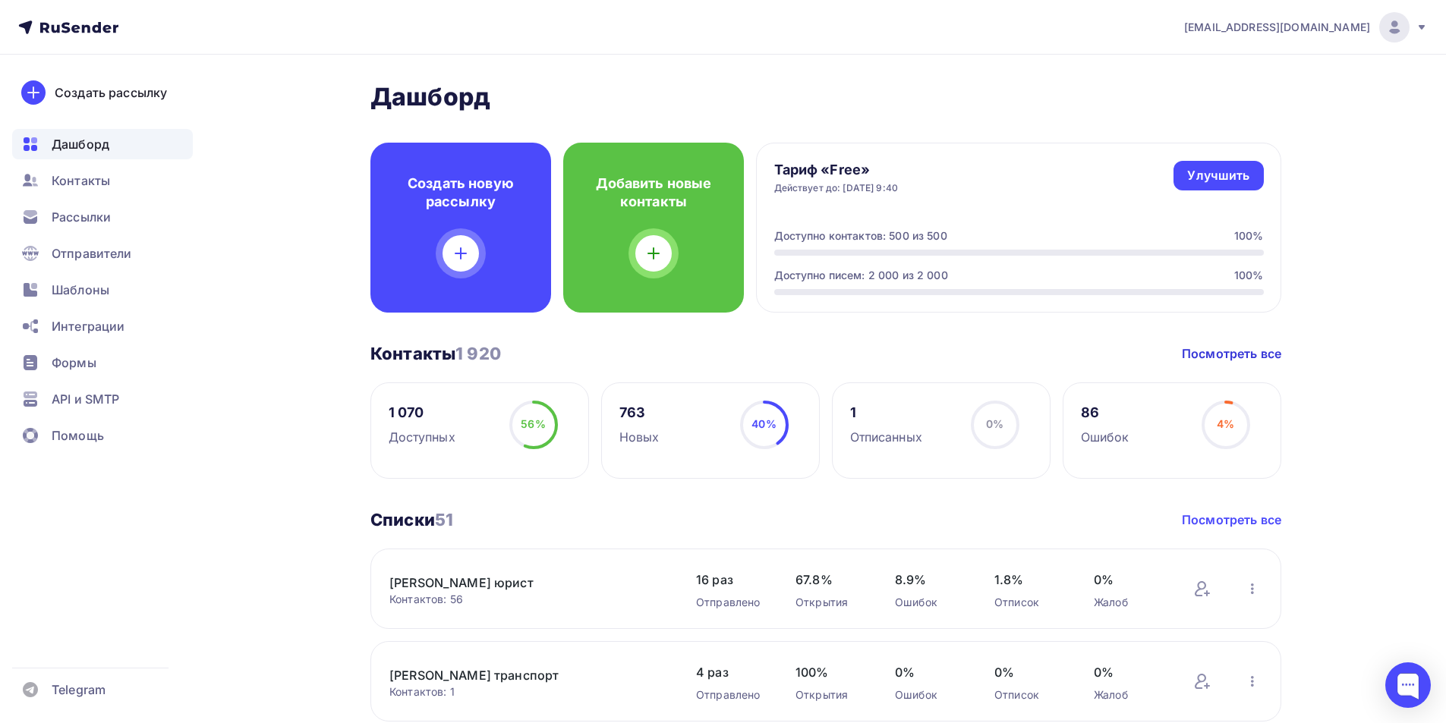
click at [1242, 525] on link "Посмотреть все" at bounding box center [1231, 520] width 99 height 18
click at [1235, 418] on circle at bounding box center [1226, 425] width 46 height 46
click at [1085, 440] on div "Ошибок" at bounding box center [1105, 437] width 49 height 18
click at [1138, 455] on div "86 Ошибок 4% 4%" at bounding box center [1172, 431] width 219 height 96
click at [1241, 355] on link "Посмотреть все" at bounding box center [1231, 354] width 99 height 18
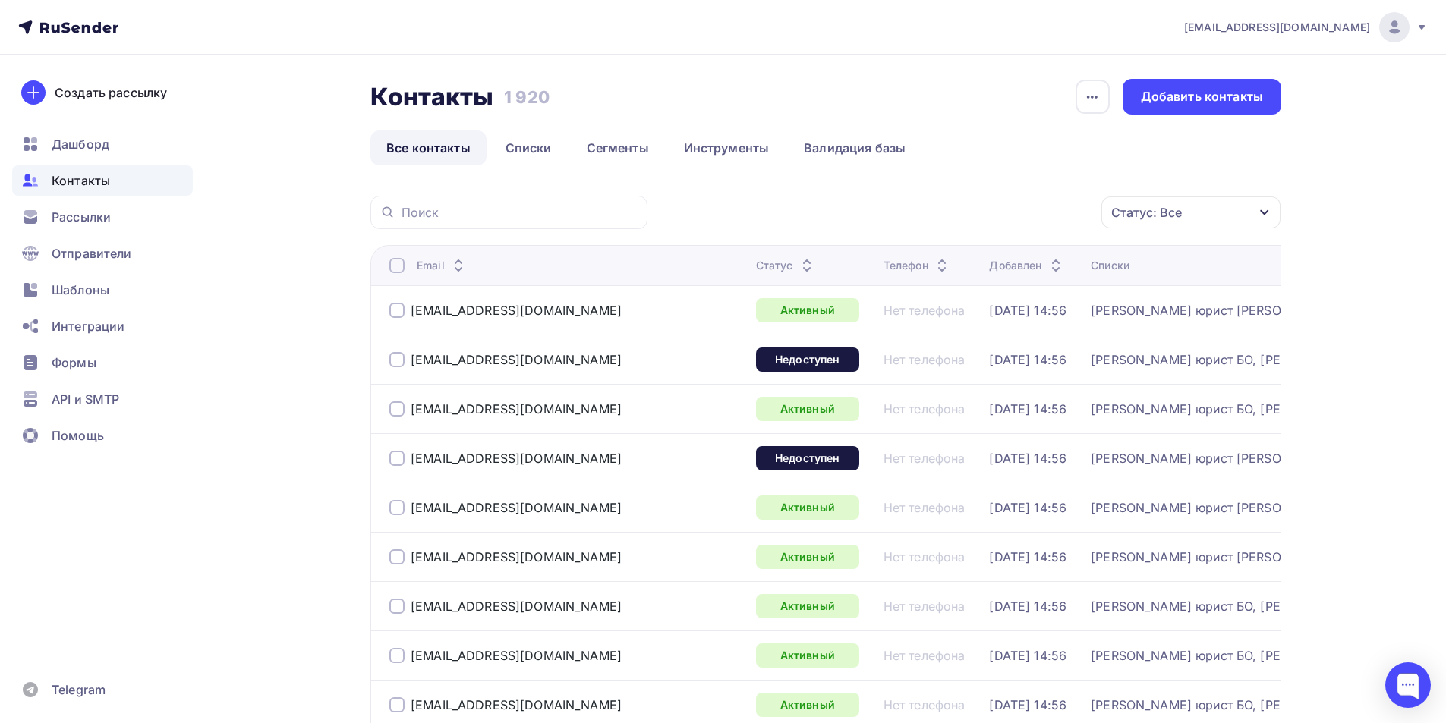
click at [1270, 216] on icon "button" at bounding box center [1264, 212] width 12 height 12
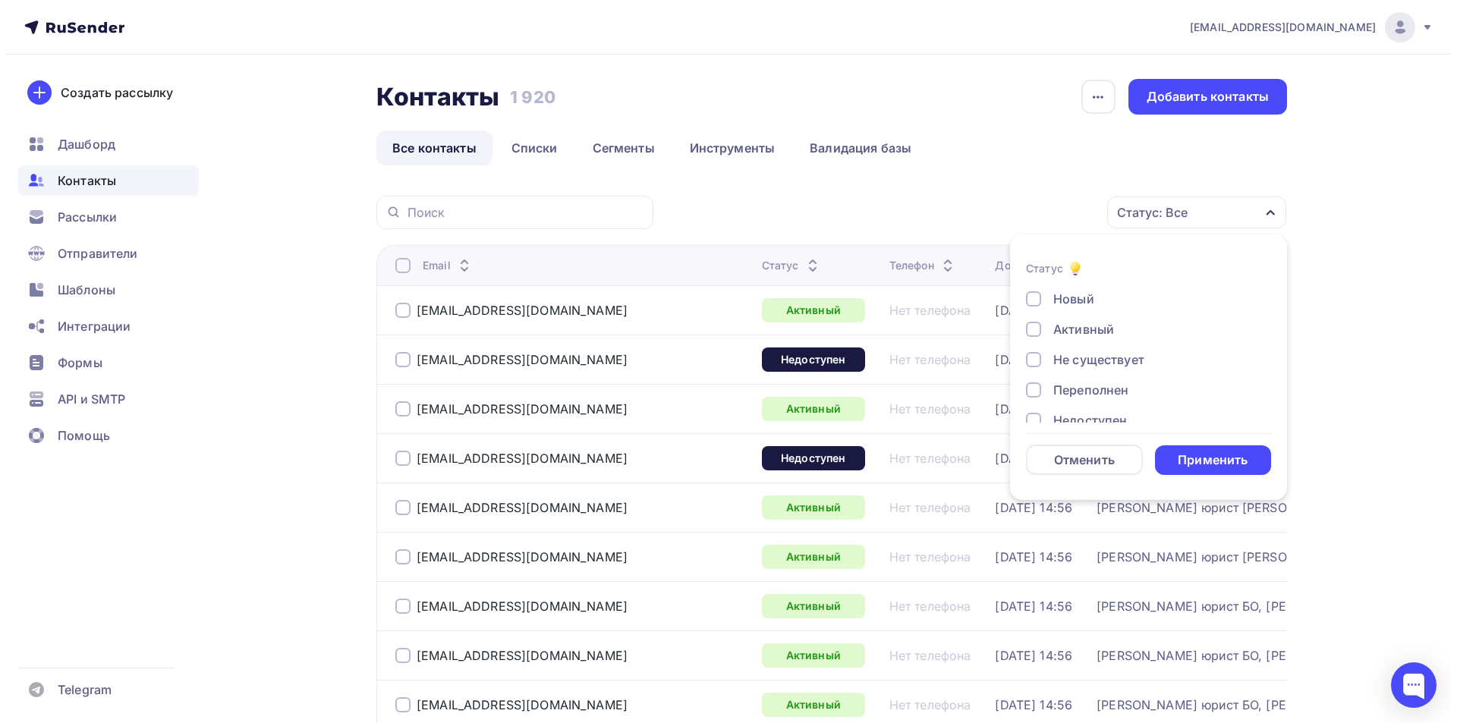
scroll to position [76, 0]
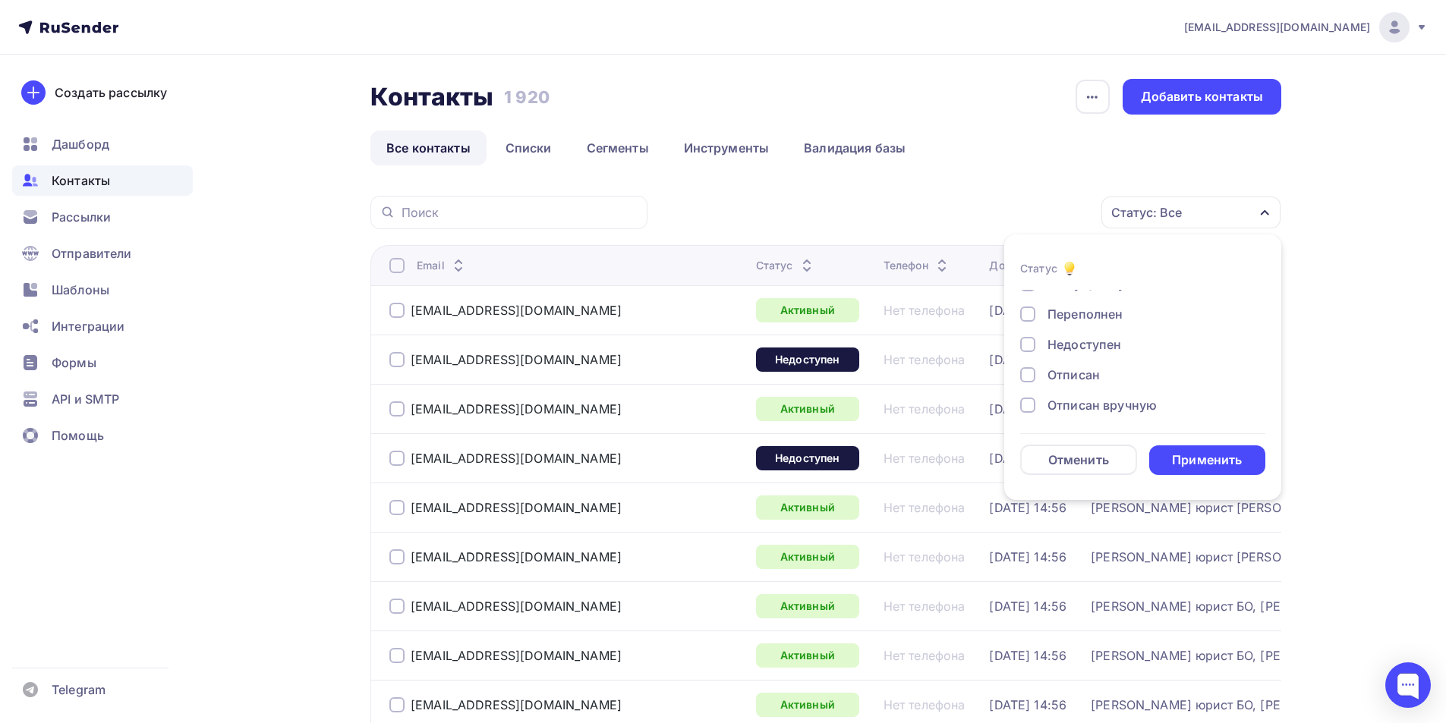
drag, startPoint x: 1025, startPoint y: 369, endPoint x: 1028, endPoint y: 385, distance: 16.2
click at [1027, 373] on div at bounding box center [1027, 374] width 15 height 15
click at [1025, 405] on div at bounding box center [1027, 405] width 15 height 15
drag, startPoint x: 1177, startPoint y: 461, endPoint x: 1171, endPoint y: 455, distance: 8.1
click at [1177, 461] on div "Применить" at bounding box center [1207, 460] width 70 height 17
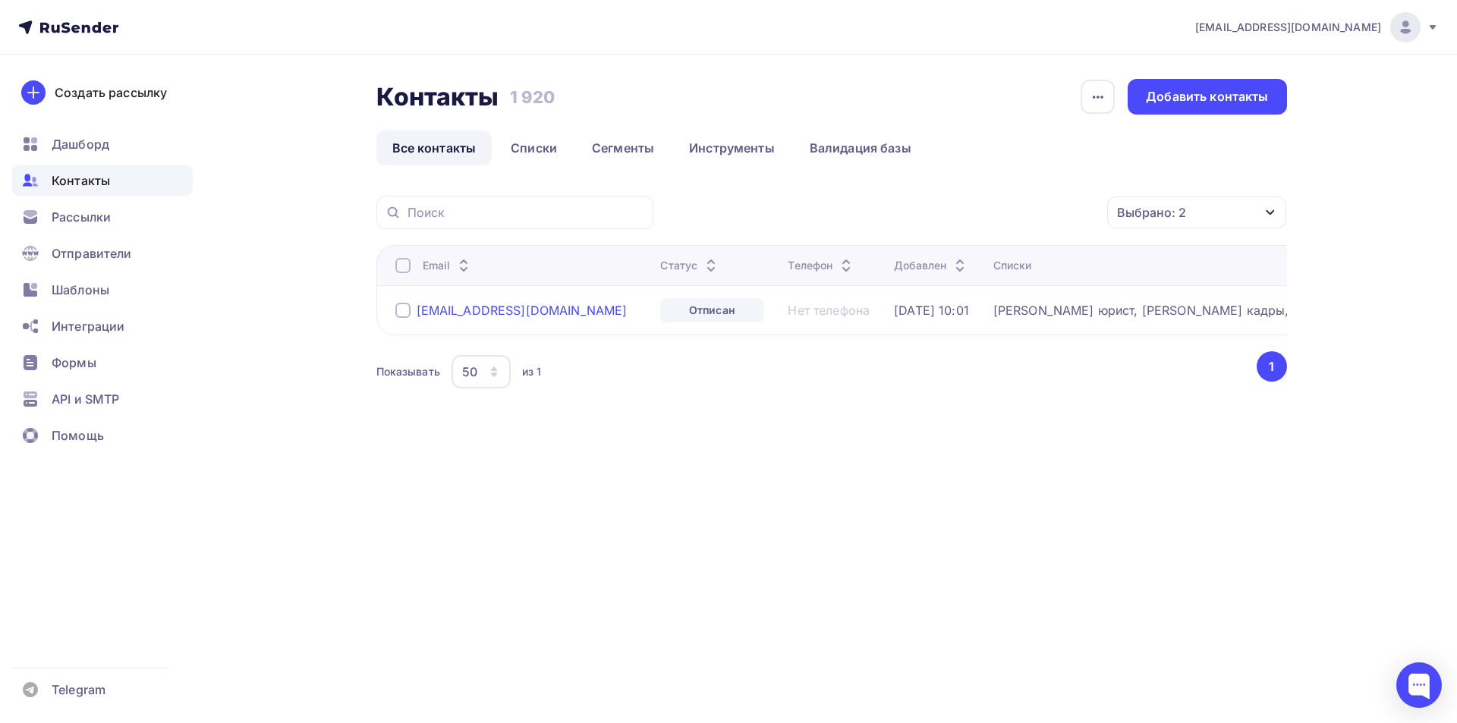
drag, startPoint x: 521, startPoint y: 316, endPoint x: 418, endPoint y: 311, distance: 103.3
click at [418, 311] on div "[EMAIL_ADDRESS][DOMAIN_NAME]" at bounding box center [522, 310] width 254 height 24
copy div "[EMAIL_ADDRESS][DOMAIN_NAME]"
